Goal: Transaction & Acquisition: Obtain resource

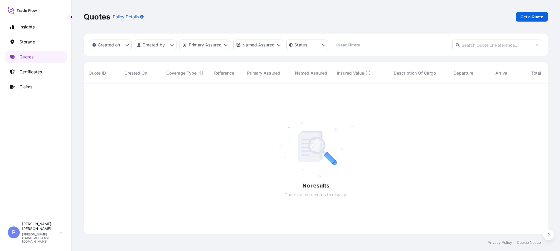
scroll to position [167, 460]
click at [24, 54] on link "Quotes" at bounding box center [36, 57] width 62 height 12
click at [227, 122] on div at bounding box center [350, 159] width 533 height 150
click at [536, 14] on link "Get a Quote" at bounding box center [532, 17] width 32 height 10
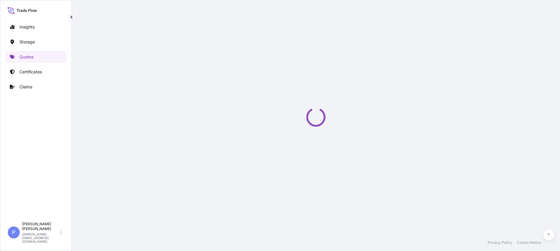
click at [534, 16] on div "Loading" at bounding box center [316, 117] width 464 height 234
select select "Water"
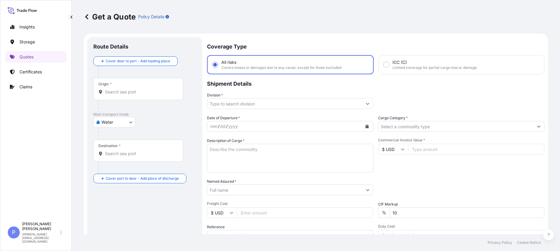
scroll to position [10, 0]
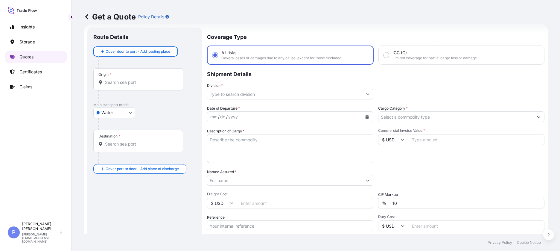
click at [31, 59] on p "Quotes" at bounding box center [26, 57] width 14 height 6
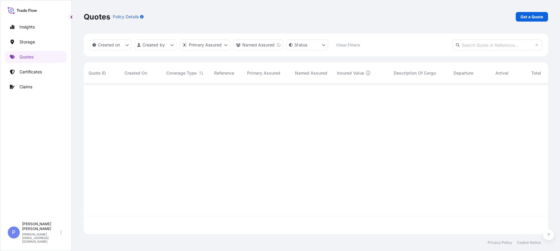
scroll to position [167, 460]
click at [144, 120] on div at bounding box center [350, 159] width 533 height 150
click at [20, 55] on p "Quotes" at bounding box center [26, 57] width 14 height 6
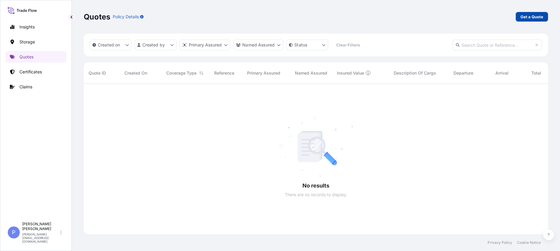
click at [530, 16] on p "Get a Quote" at bounding box center [532, 17] width 23 height 6
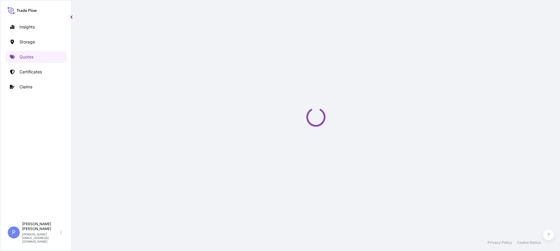
select select "Water"
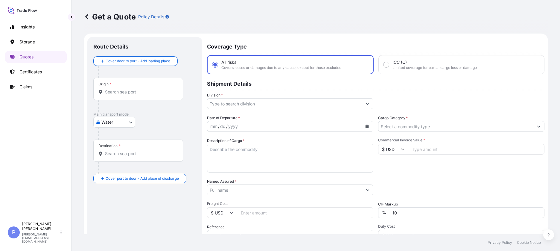
scroll to position [10, 0]
